Goal: Book appointment/travel/reservation

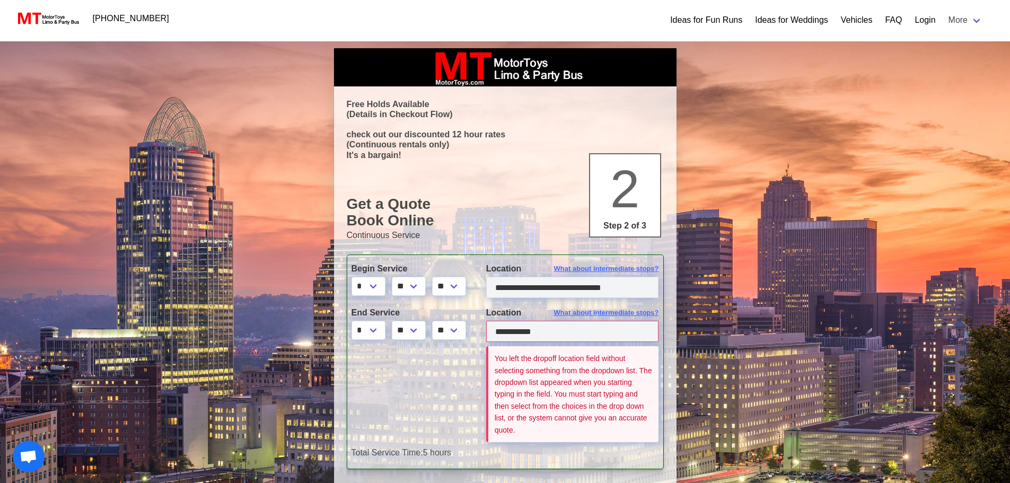
select select "*"
select select "****"
select select "*"
select select "****"
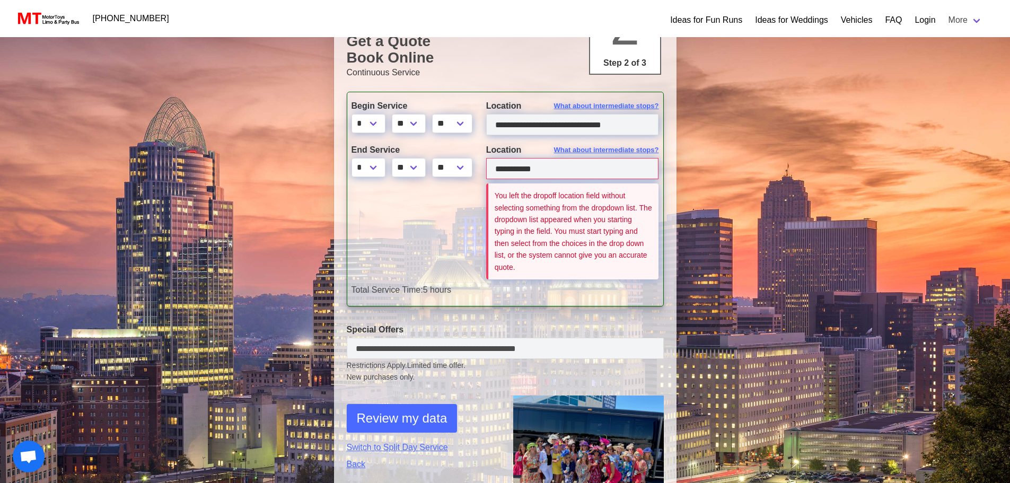
scroll to position [163, 0]
click at [459, 233] on div at bounding box center [411, 233] width 135 height 100
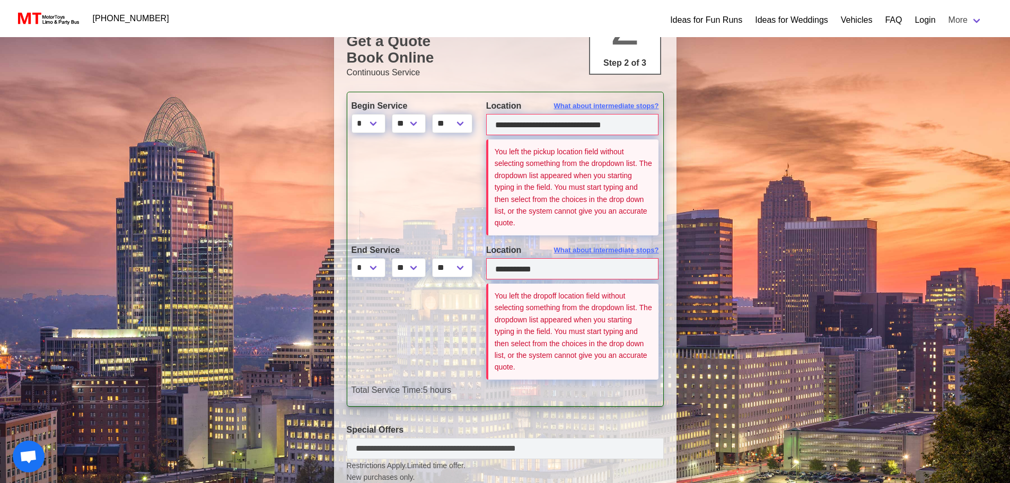
click at [438, 363] on div at bounding box center [411, 334] width 135 height 100
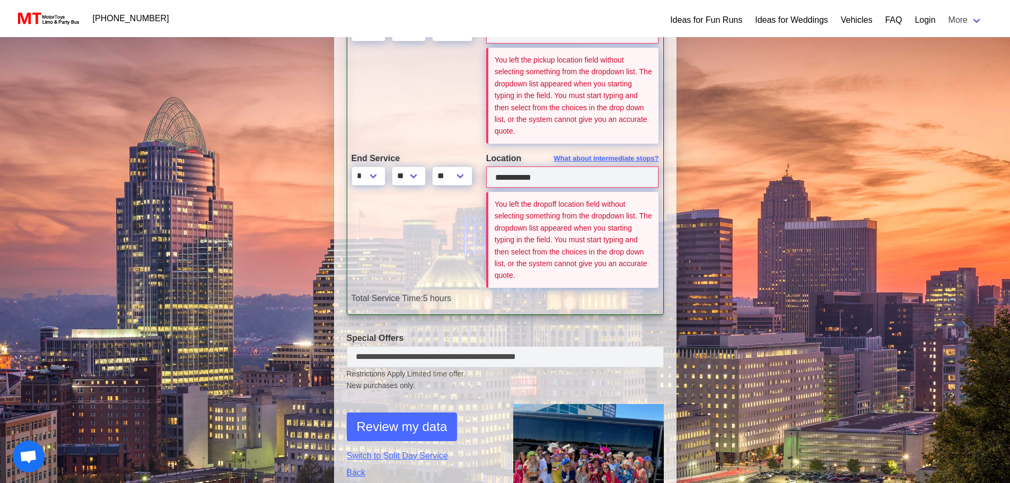
scroll to position [332, 0]
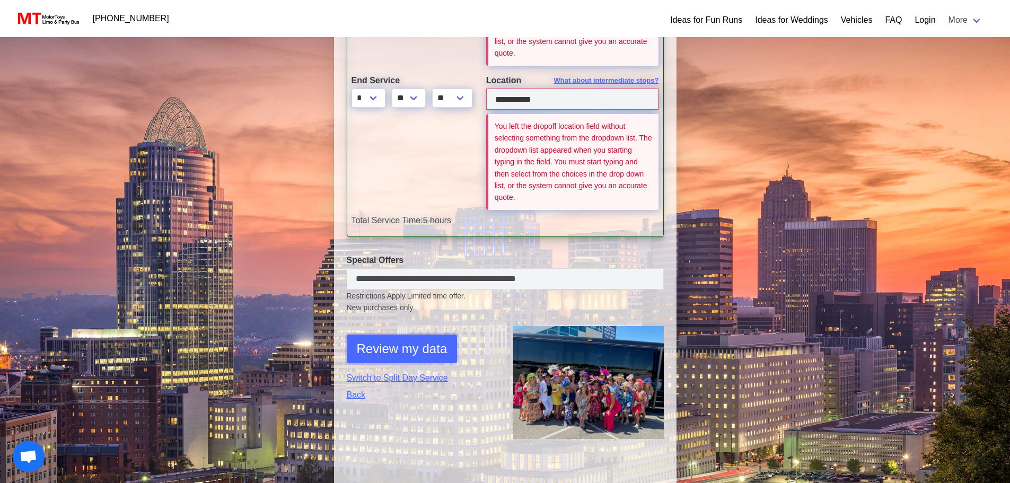
click at [400, 347] on span "Review my data" at bounding box center [402, 348] width 91 height 19
select select "**"
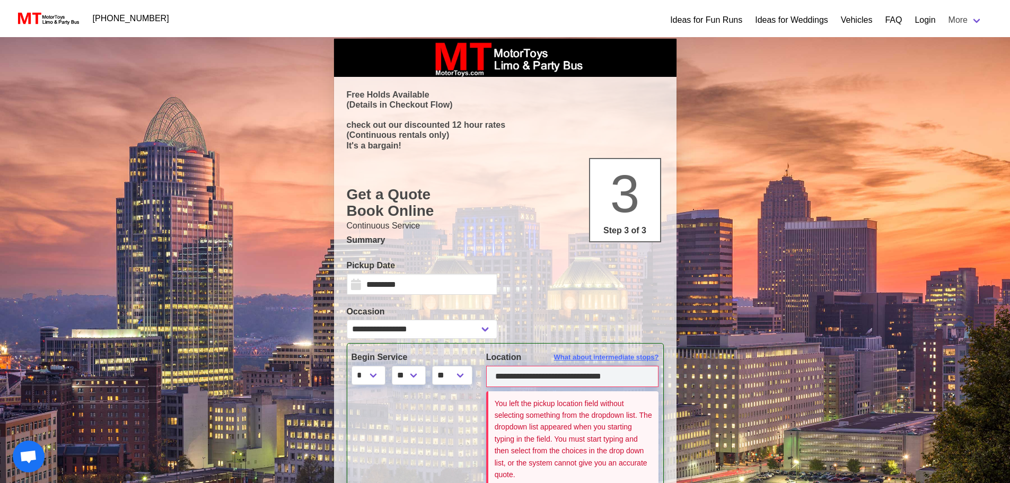
scroll to position [0, 0]
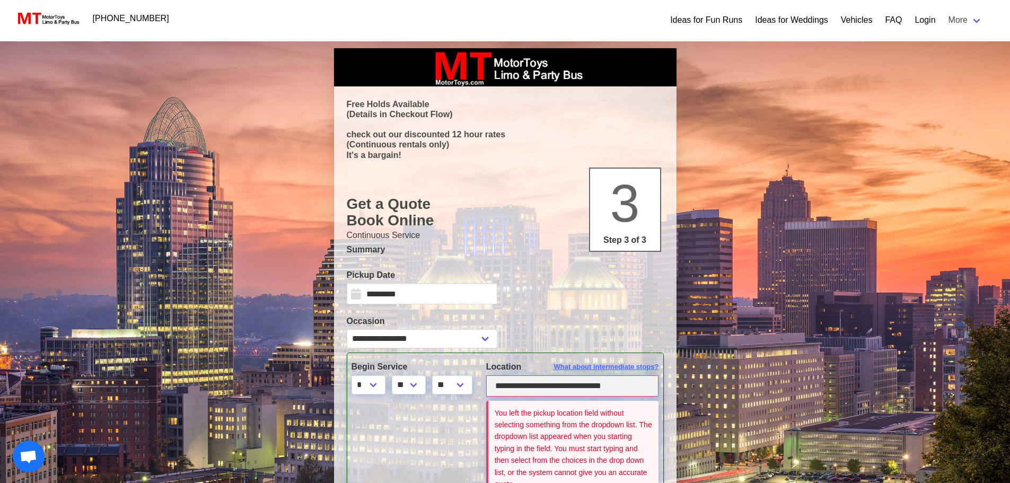
click at [522, 198] on h1 "Get a Quote Book Online 3 Step 3 of 3" at bounding box center [505, 212] width 317 height 33
click at [525, 283] on div at bounding box center [588, 290] width 166 height 42
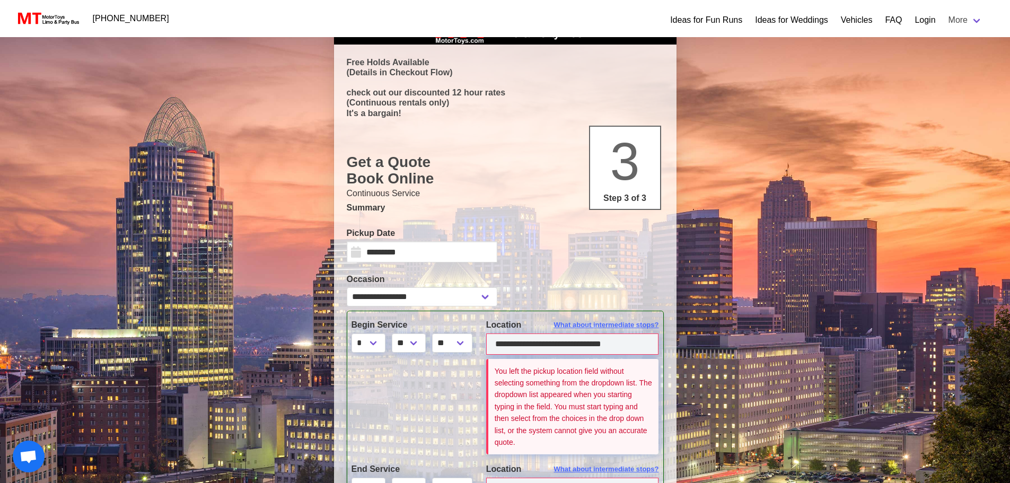
scroll to position [42, 0]
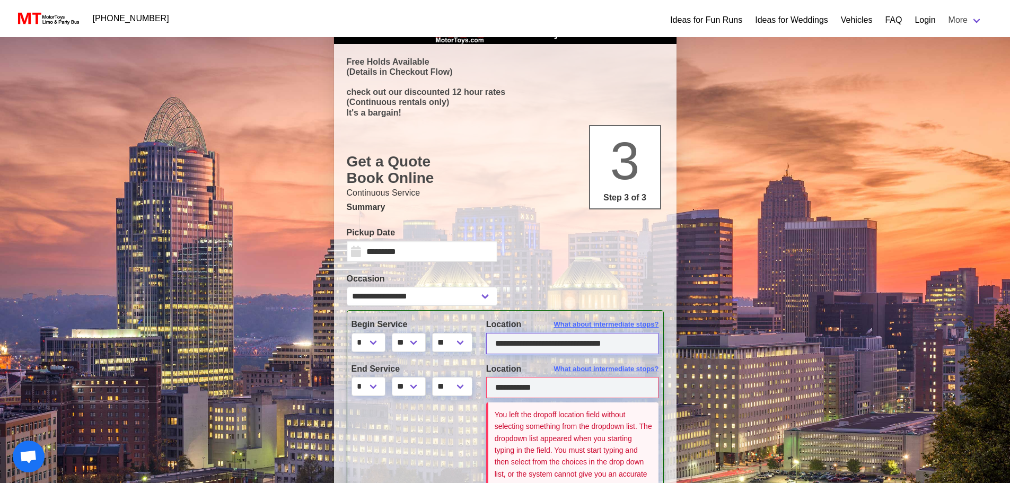
click at [630, 349] on input "**********" at bounding box center [572, 343] width 173 height 21
type input "*"
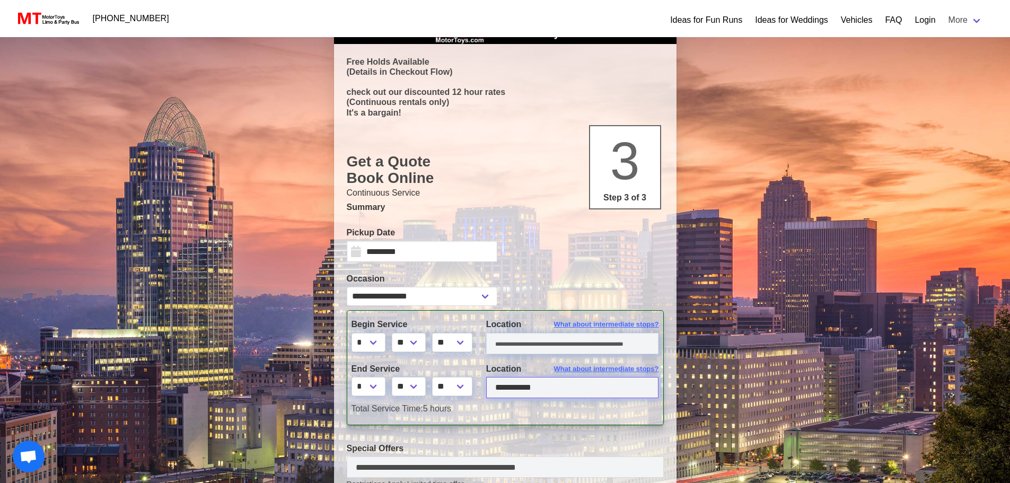
click at [549, 387] on input "**********" at bounding box center [572, 387] width 173 height 21
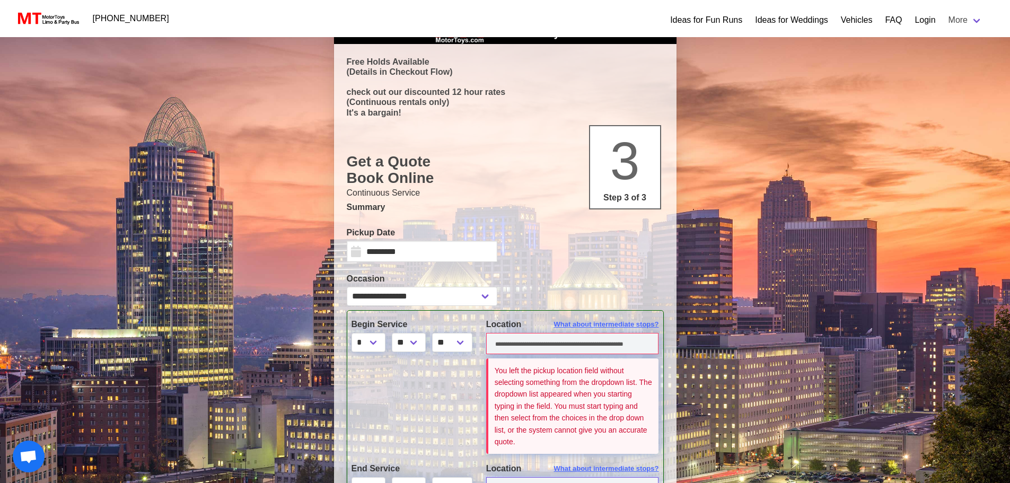
scroll to position [52, 0]
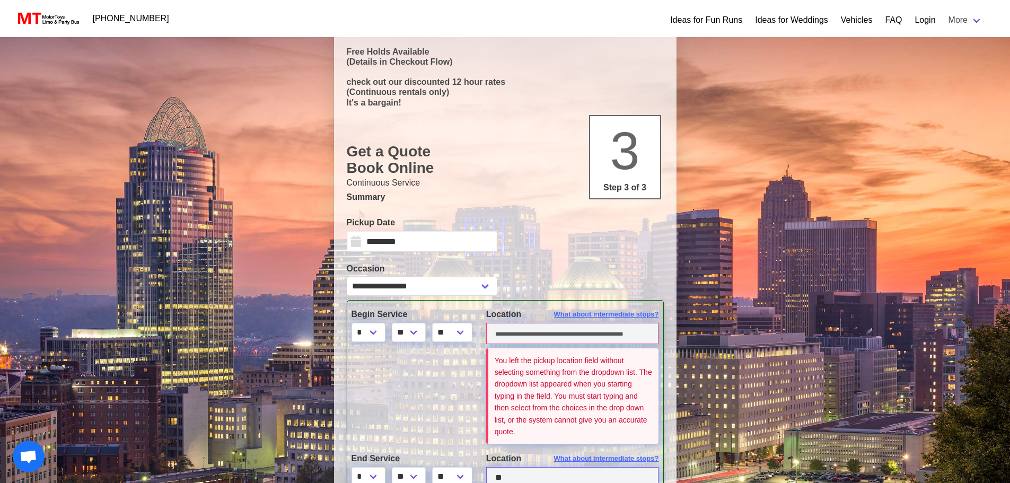
type input "*"
click at [434, 398] on div at bounding box center [411, 398] width 135 height 100
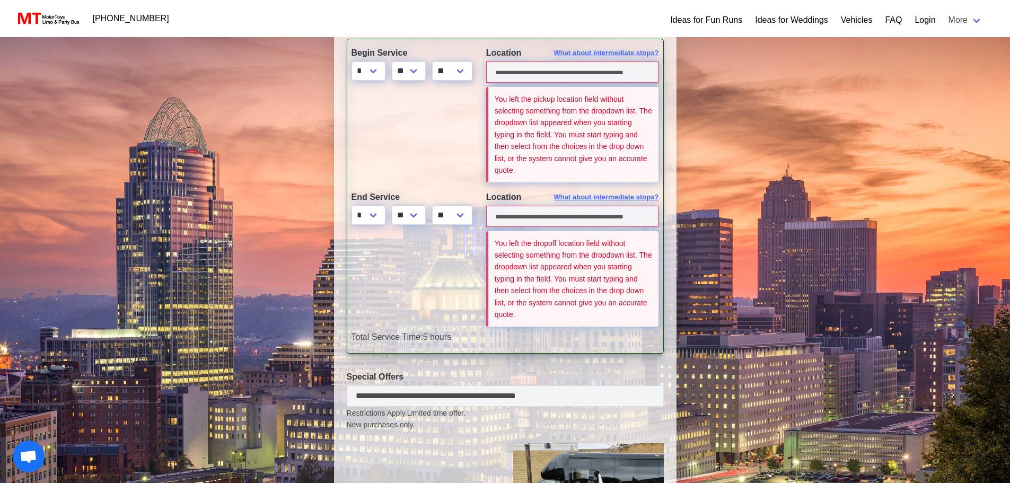
scroll to position [342, 0]
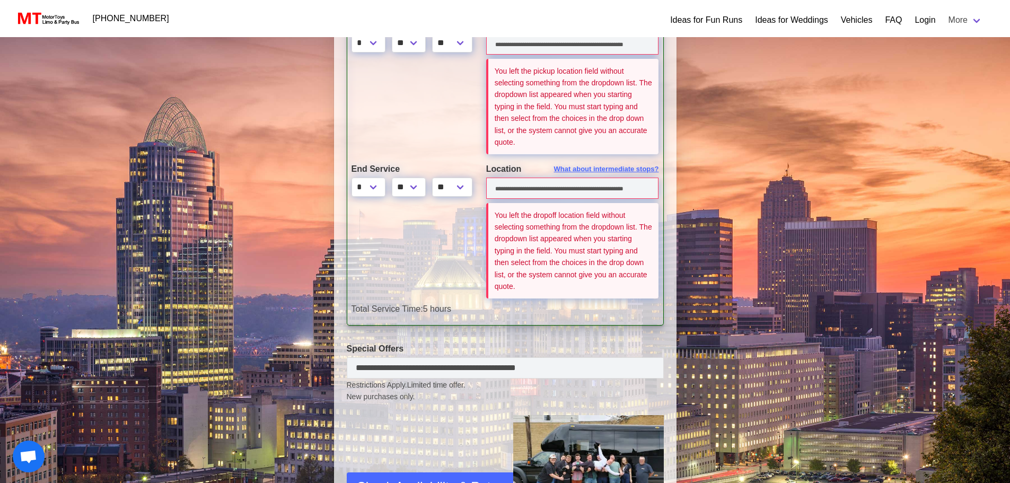
click at [489, 344] on label "Special Offers" at bounding box center [505, 348] width 317 height 13
click at [429, 260] on div at bounding box center [411, 253] width 135 height 100
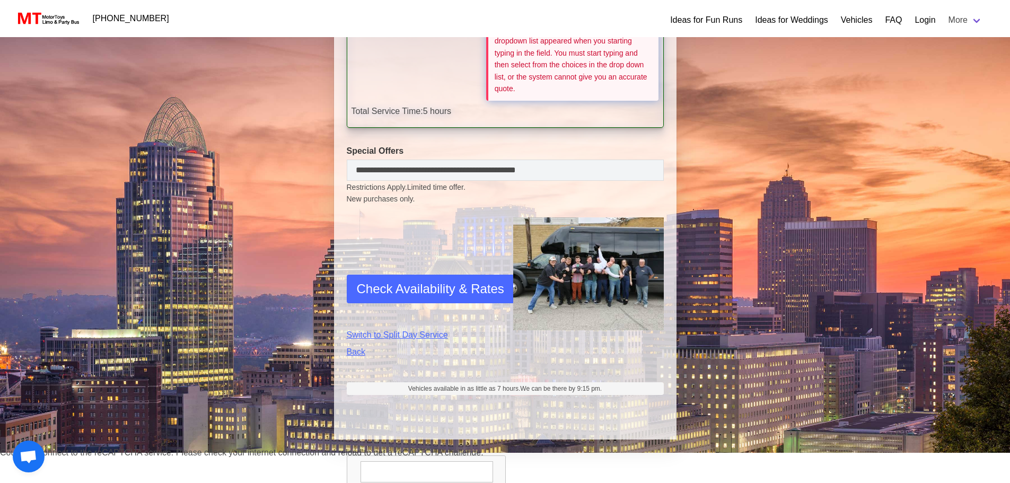
scroll to position [543, 0]
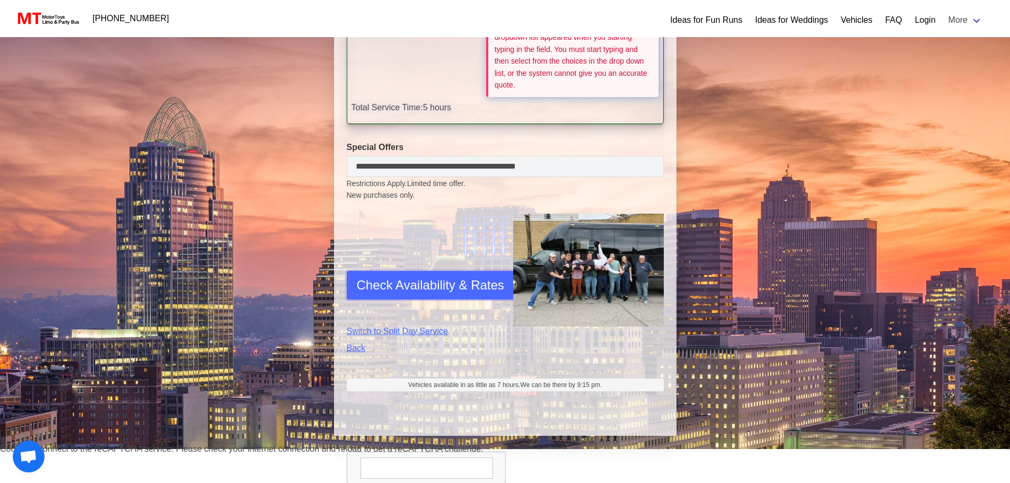
click at [421, 286] on span "Check Availability & Rates" at bounding box center [430, 285] width 147 height 19
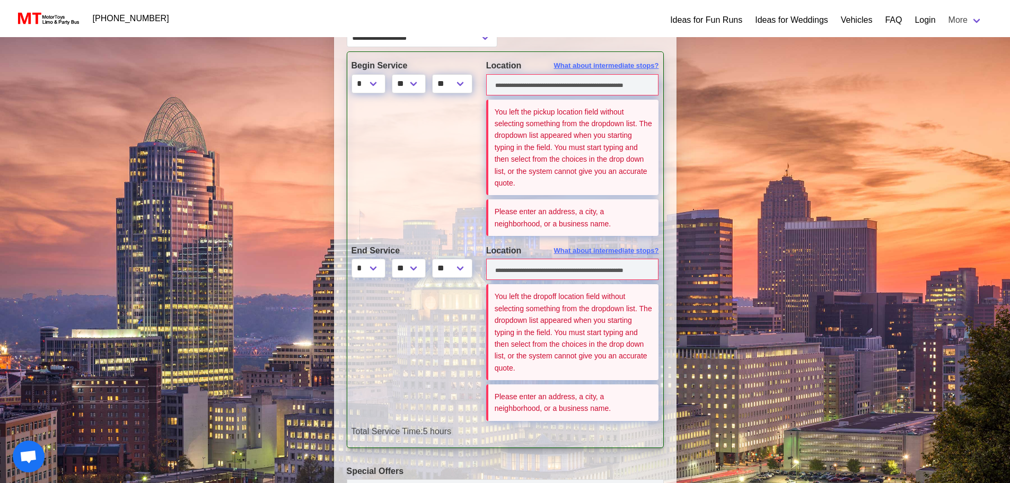
scroll to position [0, 0]
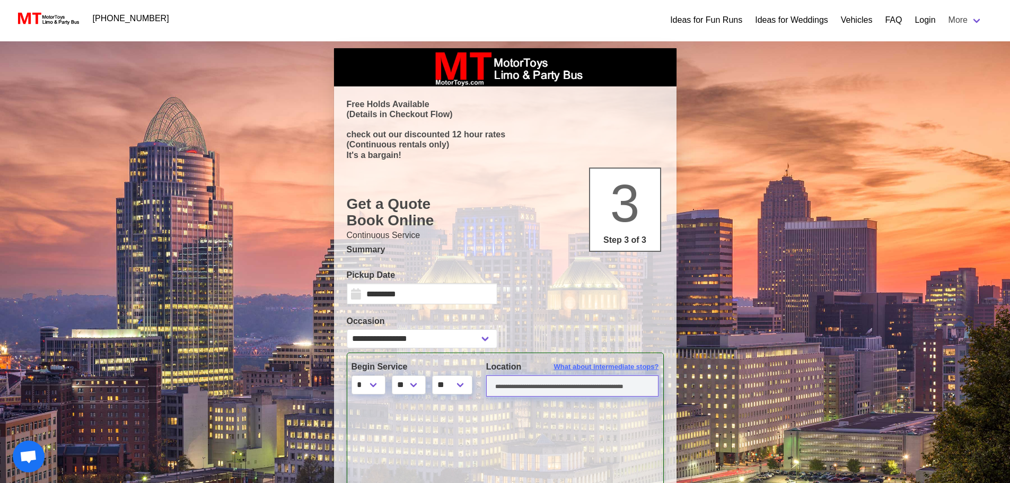
click at [509, 388] on input "text" at bounding box center [572, 385] width 173 height 21
